Goal: Task Accomplishment & Management: Manage account settings

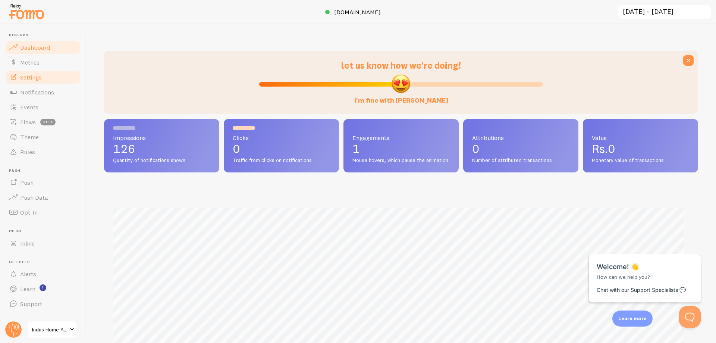
click at [34, 75] on span "Settings" at bounding box center [31, 76] width 22 height 7
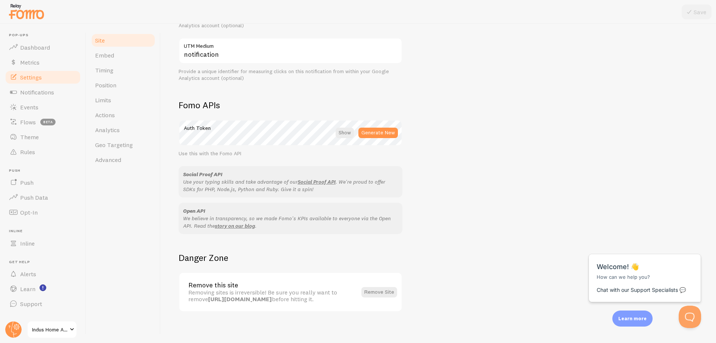
scroll to position [362, 0]
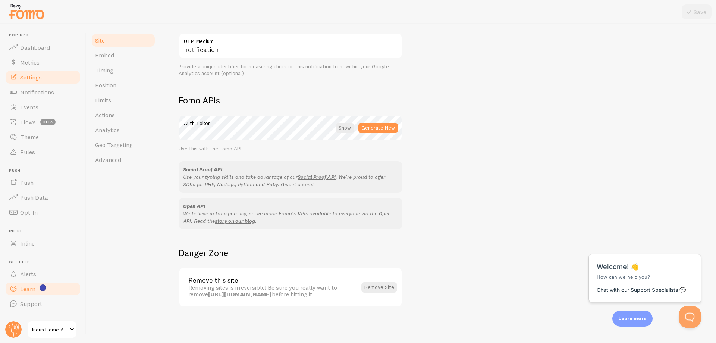
click at [34, 292] on span "Learn" at bounding box center [27, 288] width 15 height 7
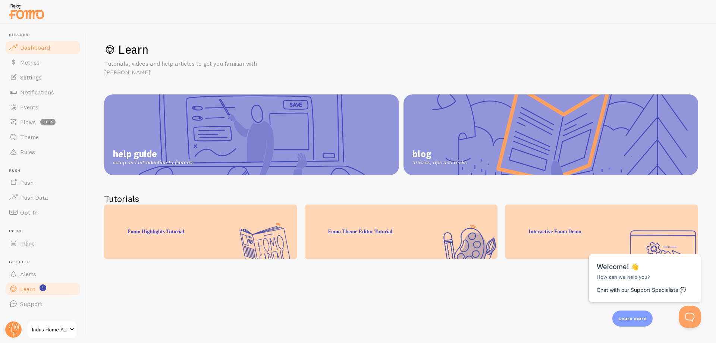
click at [34, 51] on link "Dashboard" at bounding box center [42, 47] width 77 height 15
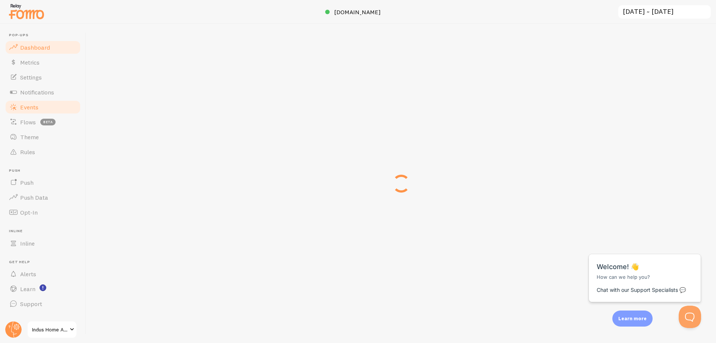
click at [31, 102] on link "Events" at bounding box center [42, 107] width 77 height 15
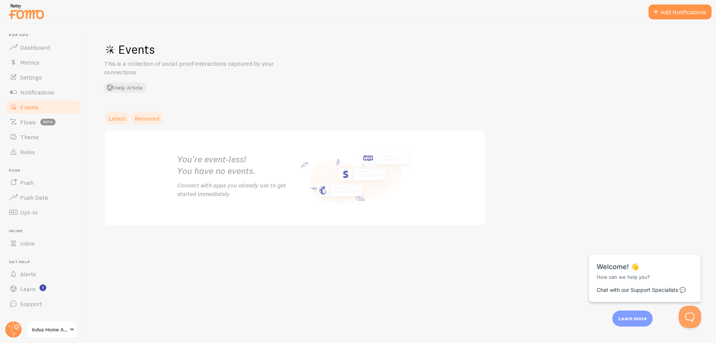
click at [134, 118] on link "Removed" at bounding box center [147, 118] width 34 height 15
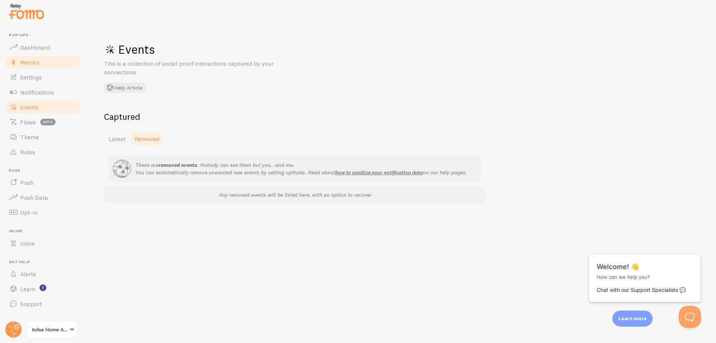
click at [28, 59] on span "Metrics" at bounding box center [29, 62] width 19 height 7
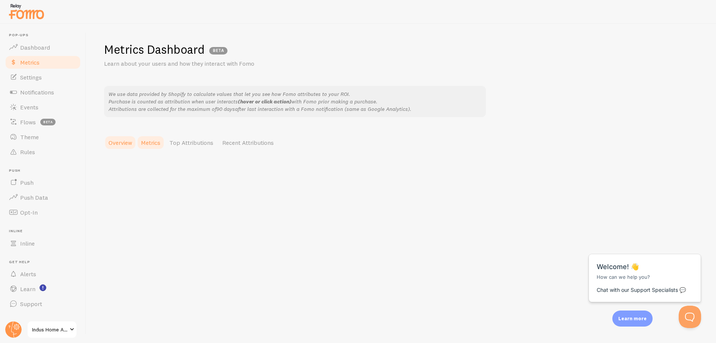
click at [156, 138] on link "Metrics" at bounding box center [151, 142] width 28 height 15
click at [199, 140] on link "Top Attributions" at bounding box center [191, 142] width 53 height 15
click at [243, 144] on link "Recent Attributions" at bounding box center [248, 142] width 60 height 15
click at [41, 150] on link "Rules" at bounding box center [42, 151] width 77 height 15
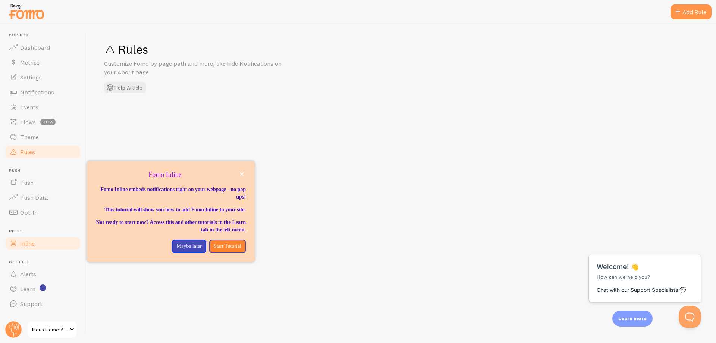
click at [28, 238] on link "Inline" at bounding box center [42, 243] width 77 height 15
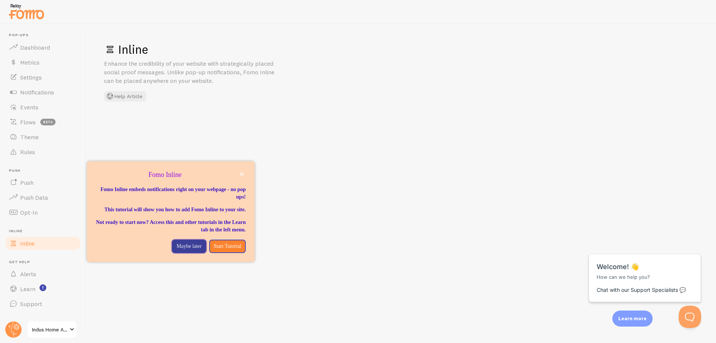
click at [180, 250] on p "Maybe later" at bounding box center [188, 246] width 25 height 7
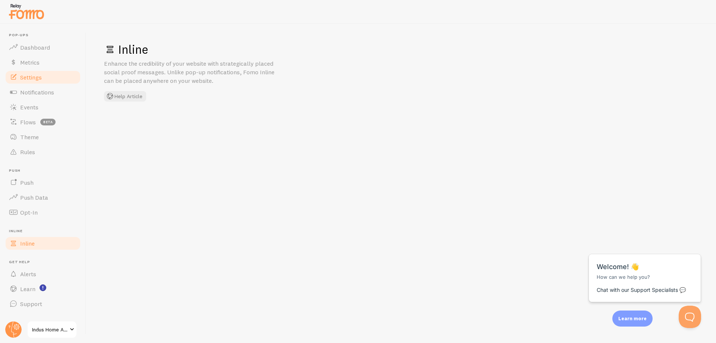
click at [38, 78] on span "Settings" at bounding box center [31, 76] width 22 height 7
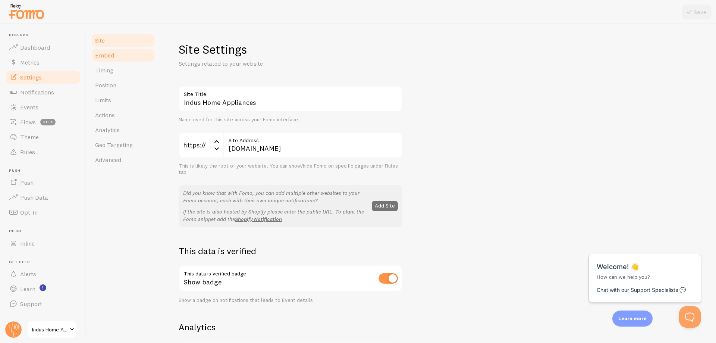
click at [95, 56] on span "Embed" at bounding box center [104, 54] width 19 height 7
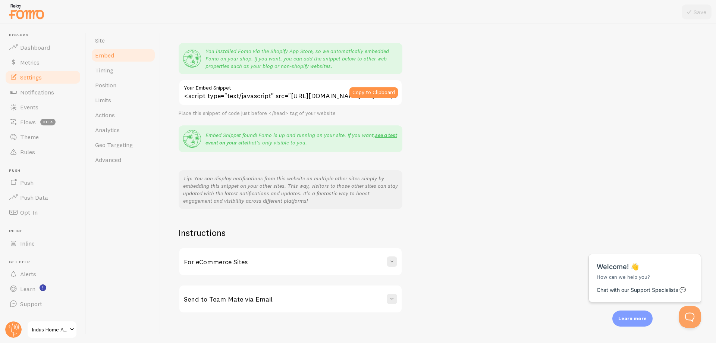
scroll to position [57, 0]
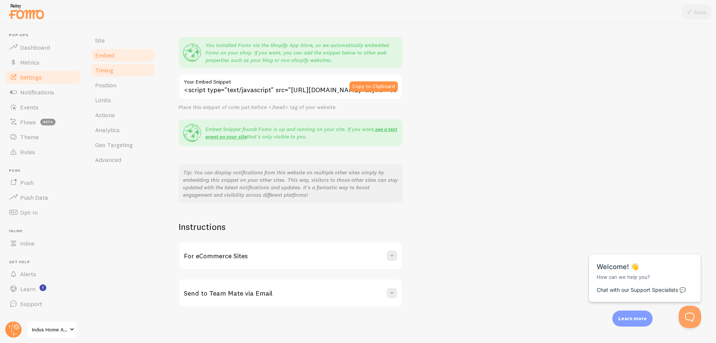
click at [109, 72] on span "Timing" at bounding box center [104, 69] width 18 height 7
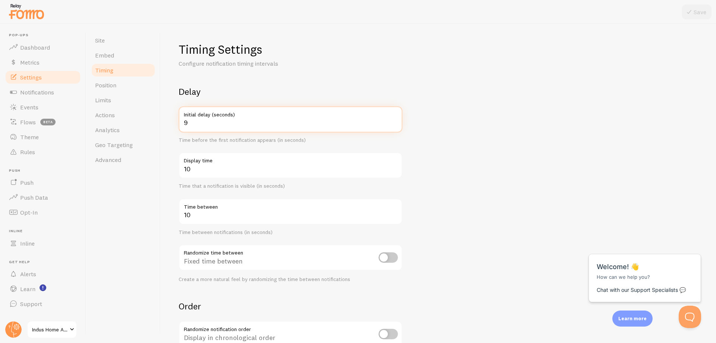
click at [395, 123] on input "9" at bounding box center [291, 119] width 224 height 26
click at [395, 123] on input "8" at bounding box center [291, 119] width 224 height 26
click at [395, 123] on input "7" at bounding box center [291, 119] width 224 height 26
click at [395, 123] on input "6" at bounding box center [291, 119] width 224 height 26
click at [395, 123] on input "5" at bounding box center [291, 119] width 224 height 26
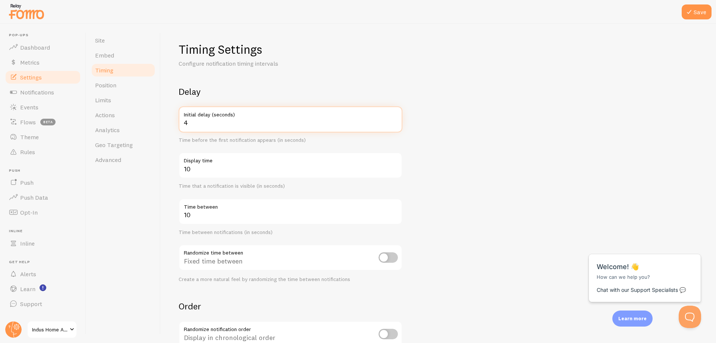
click at [395, 123] on input "4" at bounding box center [291, 119] width 224 height 26
type input "5"
click at [394, 121] on input "5" at bounding box center [291, 119] width 224 height 26
click at [442, 134] on form "Delay 5 Initial delay (seconds) Time before the first notification appears (in …" at bounding box center [439, 246] width 520 height 320
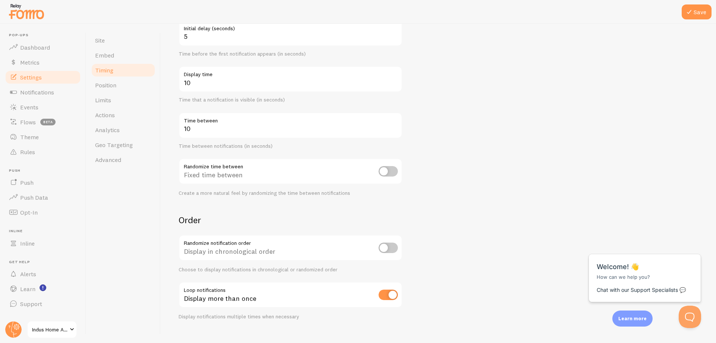
scroll to position [99, 0]
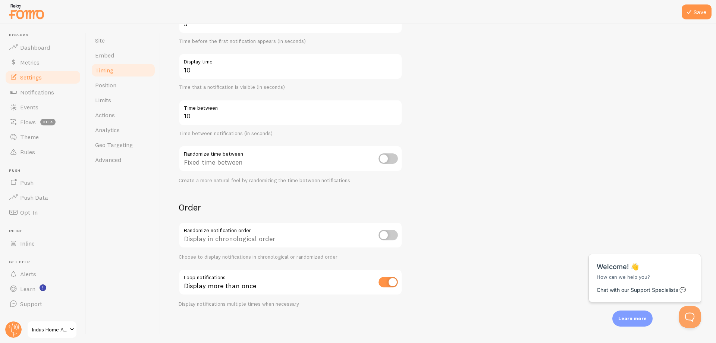
click at [389, 235] on input "checkbox" at bounding box center [388, 235] width 19 height 10
checkbox input "true"
click at [108, 87] on span "Position" at bounding box center [105, 84] width 21 height 7
click at [692, 14] on icon at bounding box center [689, 11] width 9 height 9
click at [117, 84] on link "Position" at bounding box center [123, 85] width 65 height 15
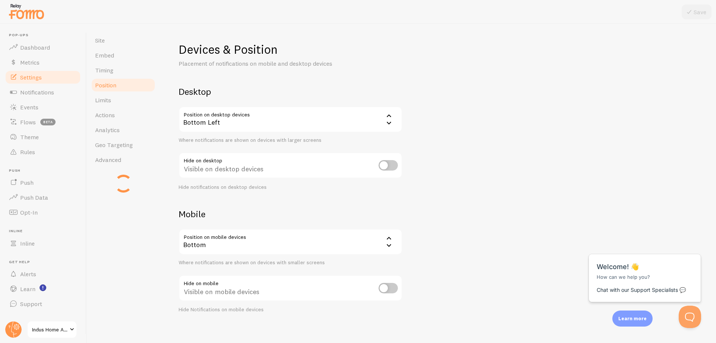
scroll to position [6, 0]
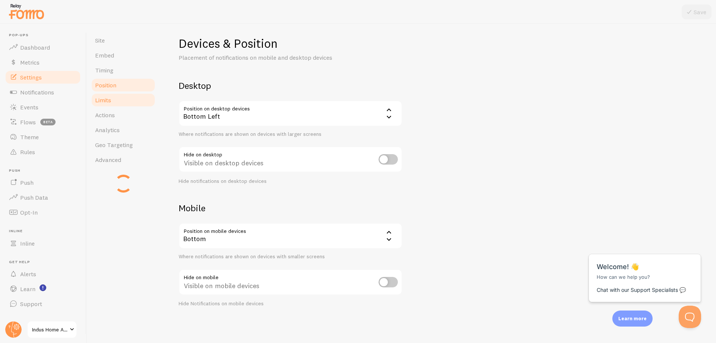
click at [105, 105] on link "Limits" at bounding box center [123, 100] width 65 height 15
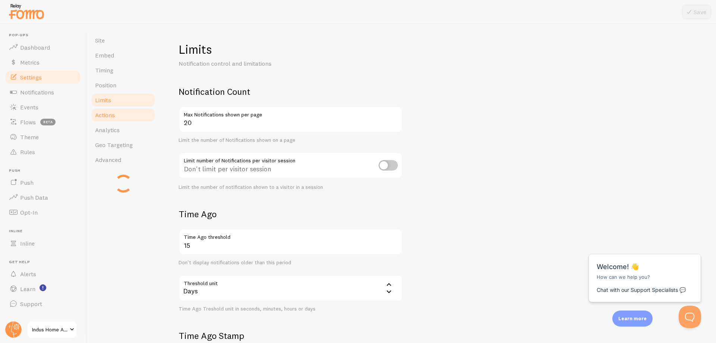
click at [105, 117] on span "Actions" at bounding box center [105, 114] width 20 height 7
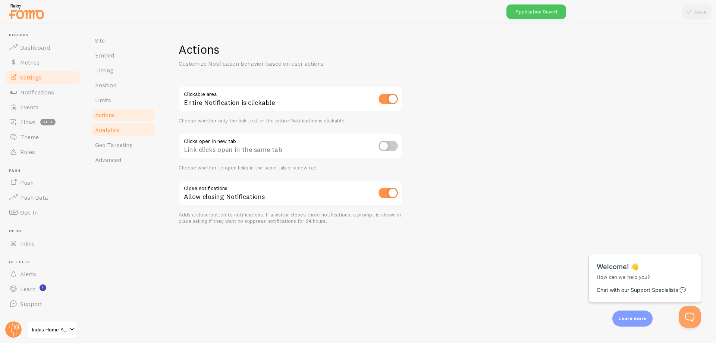
click at [106, 129] on span "Analytics" at bounding box center [107, 129] width 25 height 7
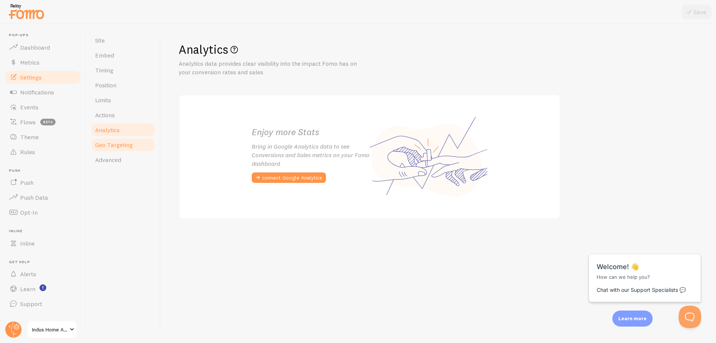
click at [107, 139] on link "Geo Targeting" at bounding box center [123, 144] width 65 height 15
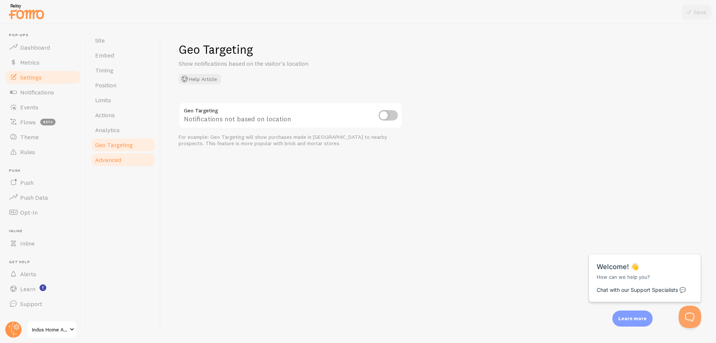
click at [118, 157] on span "Advanced" at bounding box center [108, 159] width 26 height 7
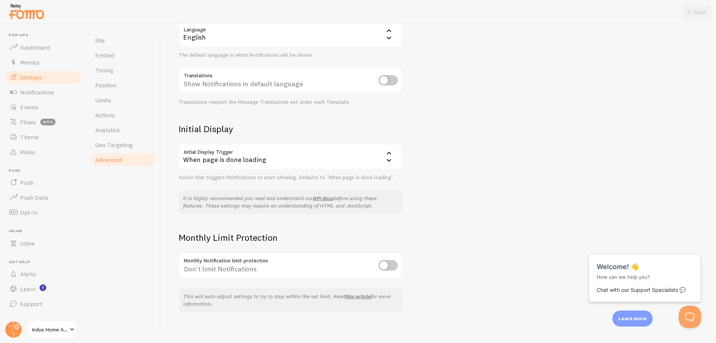
scroll to position [90, 0]
